Goal: Information Seeking & Learning: Learn about a topic

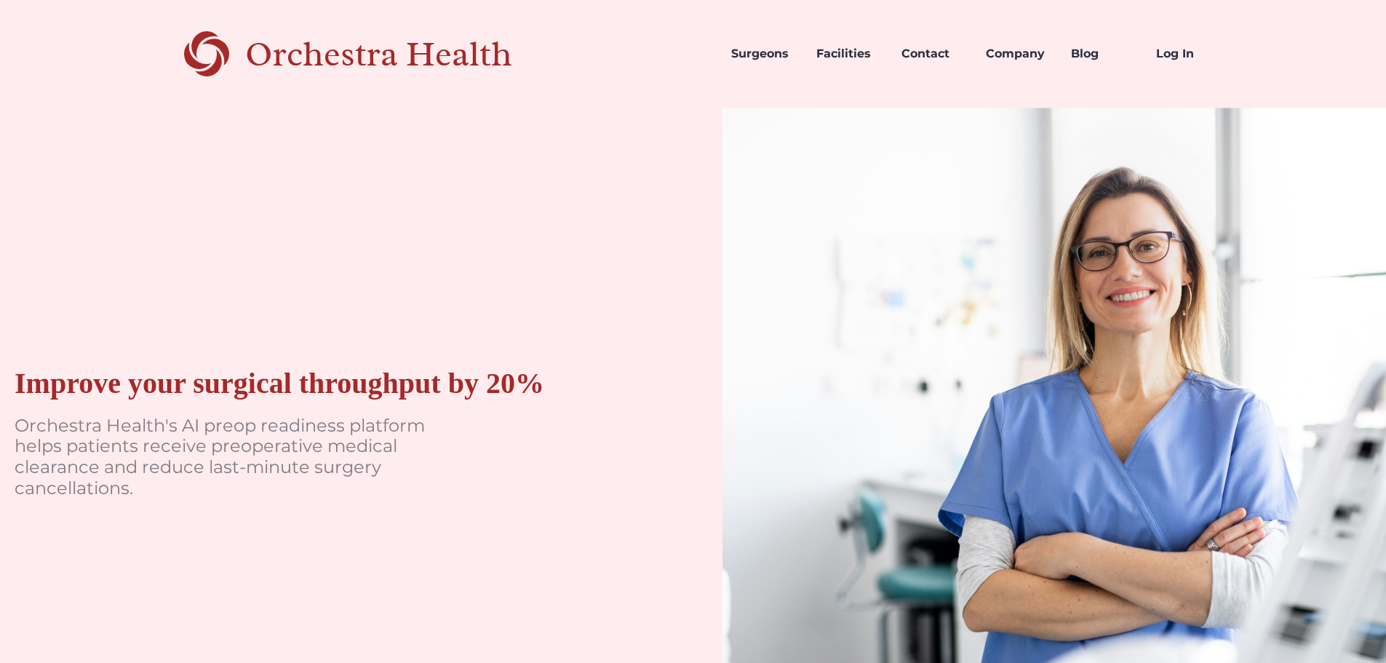
click at [345, 60] on div "Orchestra Health" at bounding box center [404, 54] width 318 height 30
click at [354, 67] on div "Orchestra Health" at bounding box center [404, 54] width 318 height 30
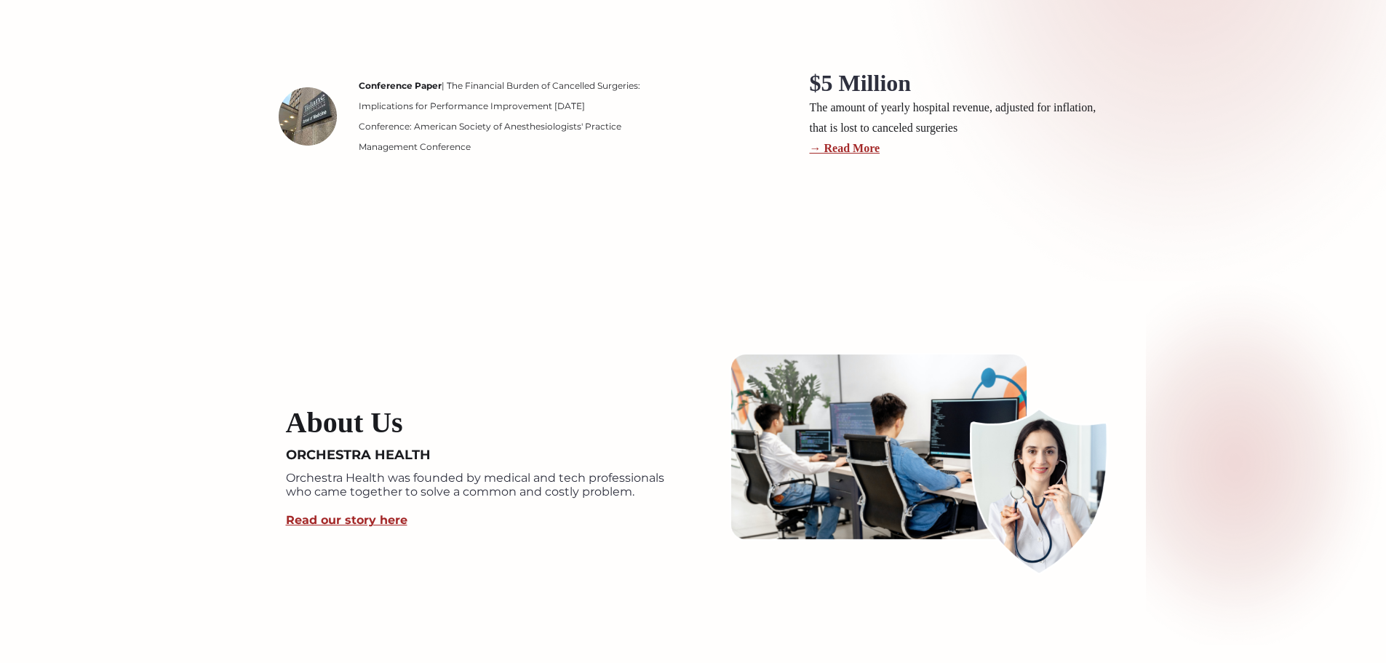
scroll to position [2838, 0]
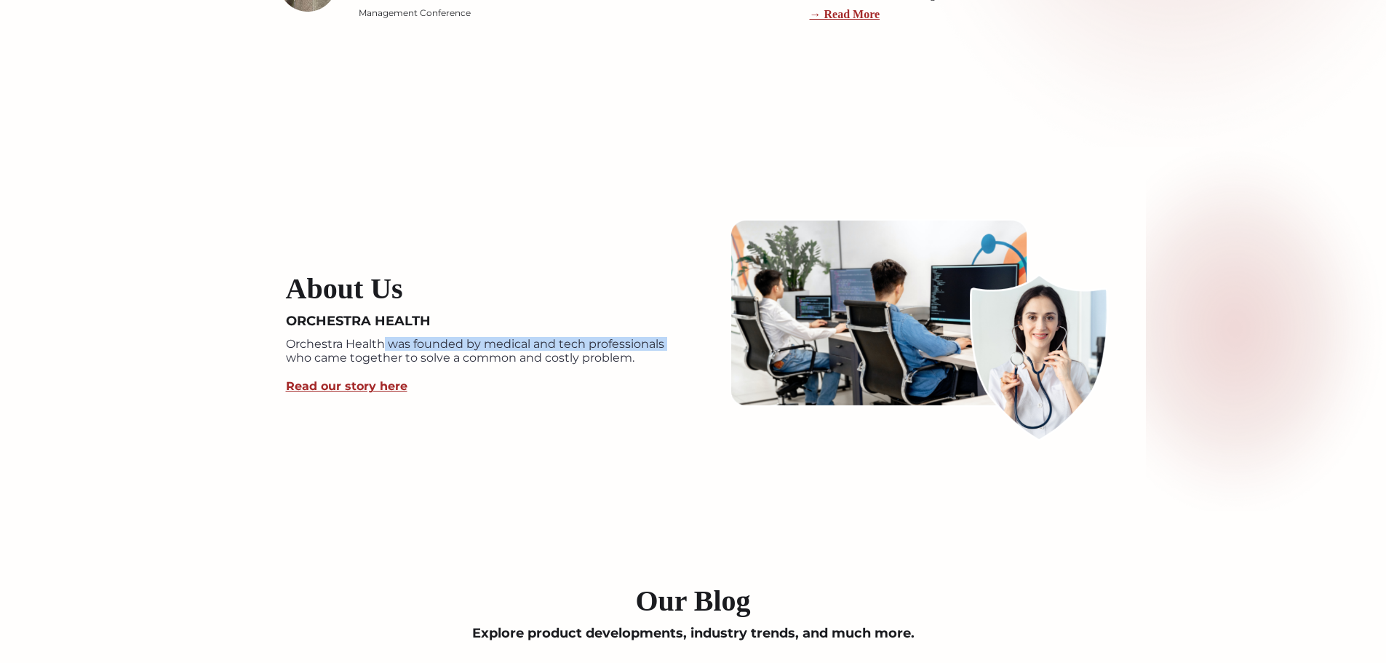
drag, startPoint x: 384, startPoint y: 343, endPoint x: 288, endPoint y: 352, distance: 95.7
click at [288, 352] on p "Orchestra Health was founded by medical and tech professionals who came togethe…" at bounding box center [482, 351] width 393 height 28
drag, startPoint x: 287, startPoint y: 345, endPoint x: 382, endPoint y: 341, distance: 95.4
click at [382, 341] on p "Orchestra Health was founded by medical and tech professionals who came togethe…" at bounding box center [482, 351] width 393 height 28
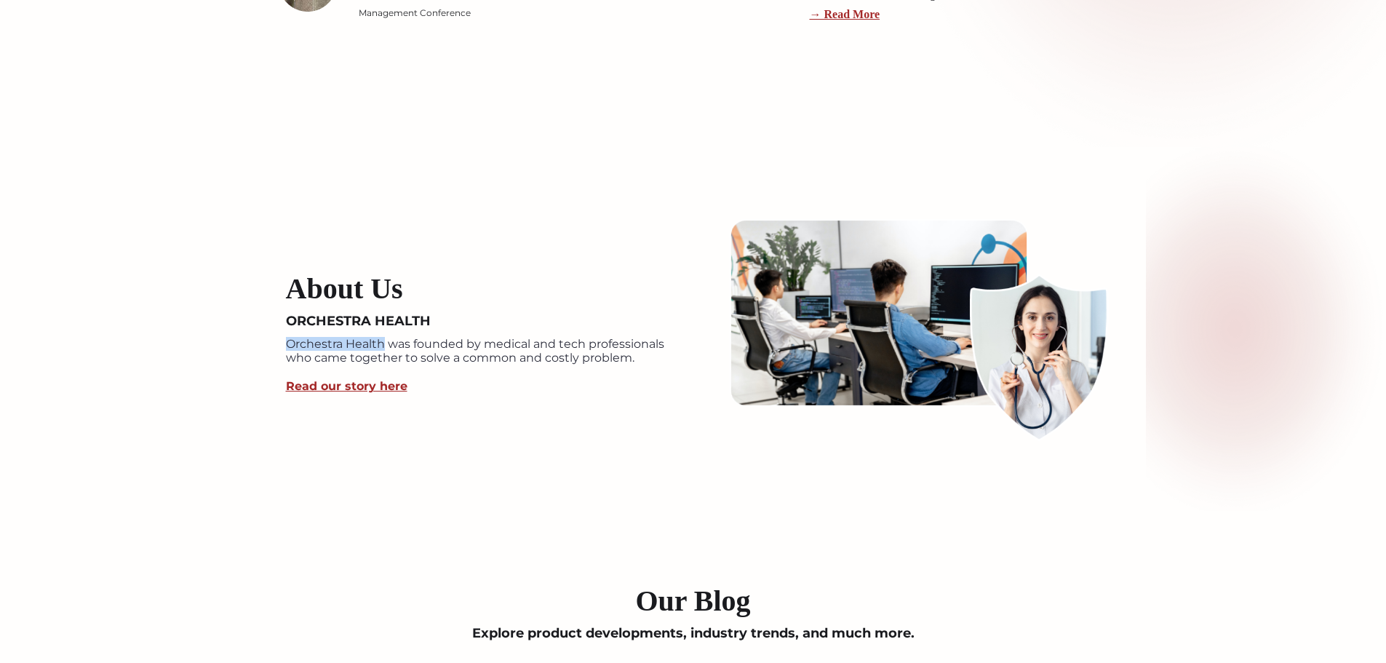
copy p "Orchestra Health"
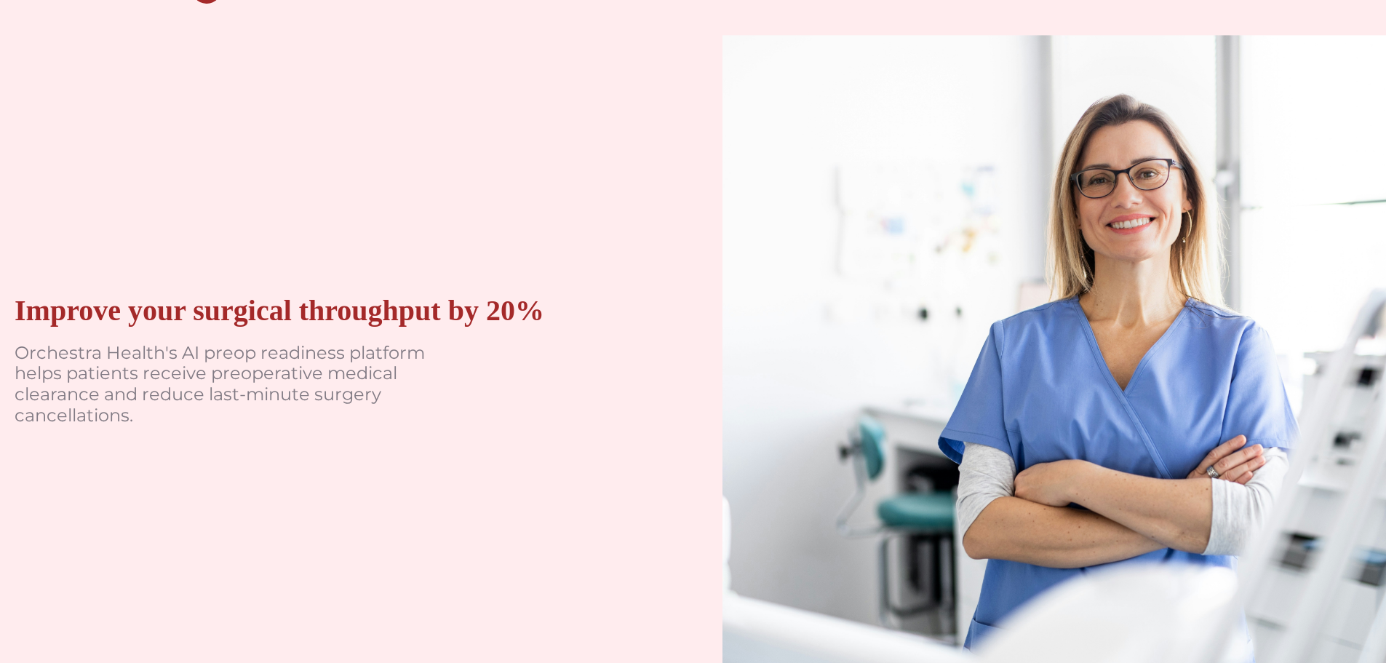
scroll to position [0, 0]
